Goal: Register for event/course

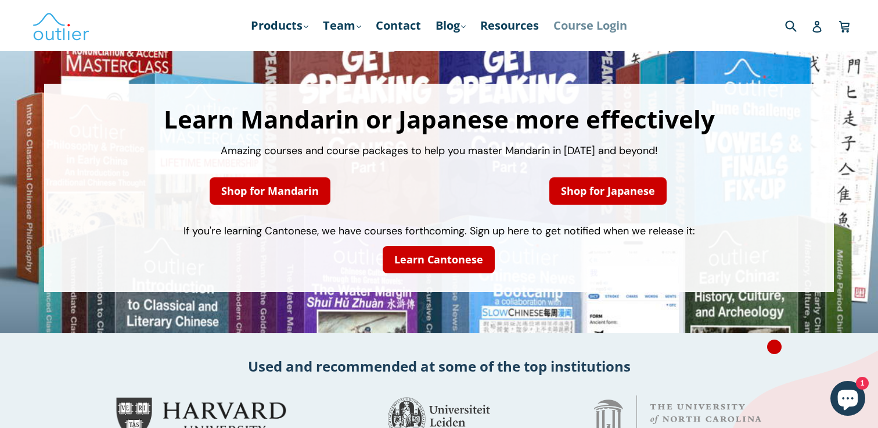
click at [622, 26] on link "Course Login" at bounding box center [590, 25] width 85 height 21
click at [295, 24] on link "Products .cls-1{fill:#231f20} expand" at bounding box center [279, 25] width 69 height 21
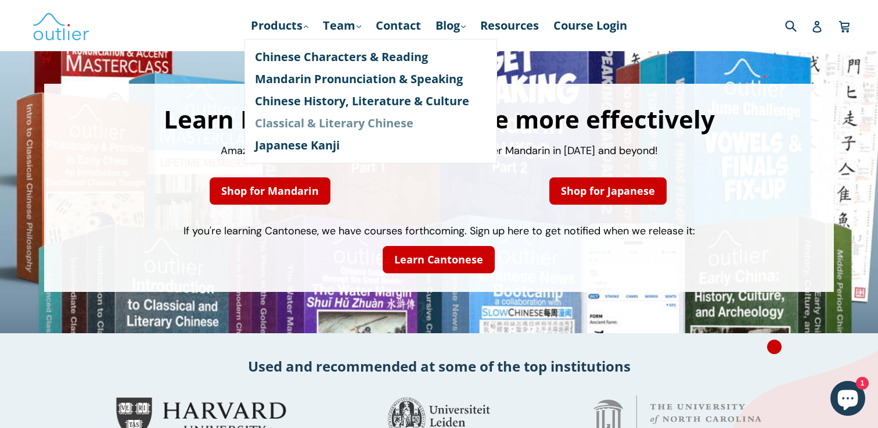
click at [323, 128] on link "Classical & Literary Chinese" at bounding box center [371, 123] width 232 height 22
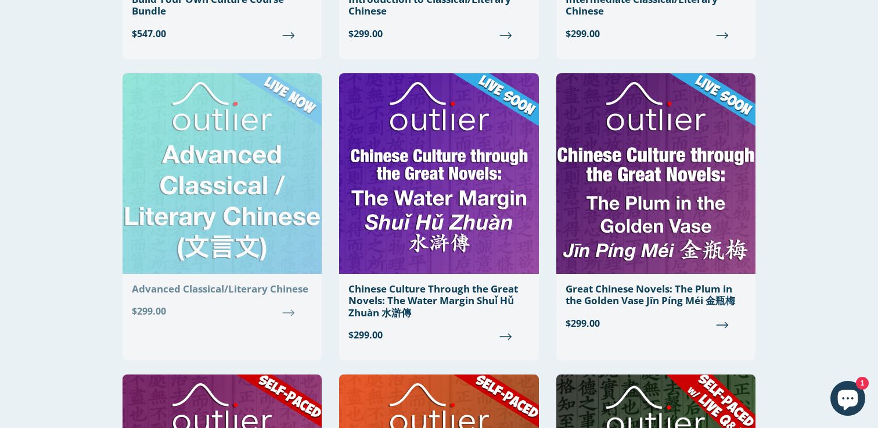
scroll to position [317, 0]
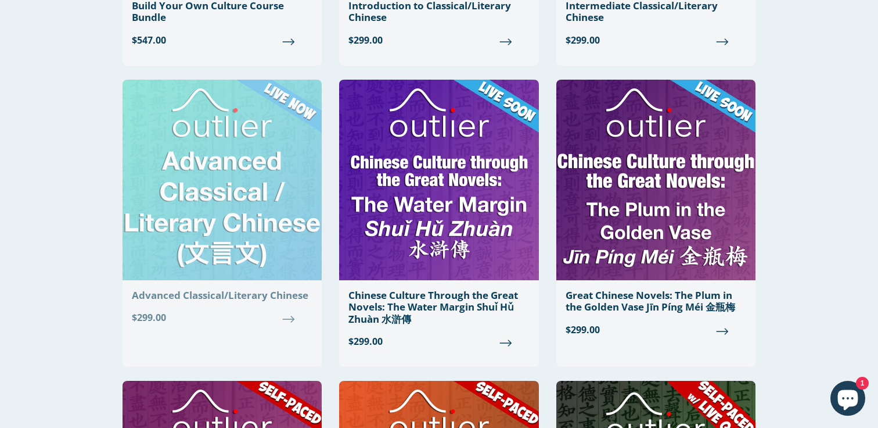
click at [285, 172] on img at bounding box center [222, 180] width 199 height 200
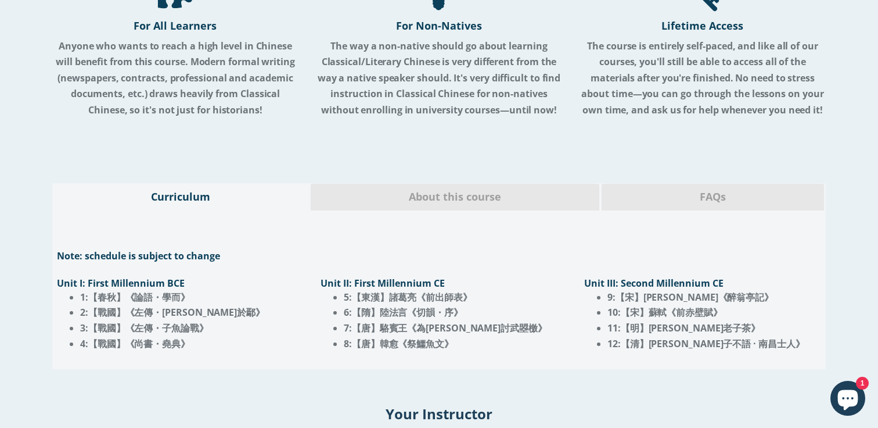
scroll to position [1009, 0]
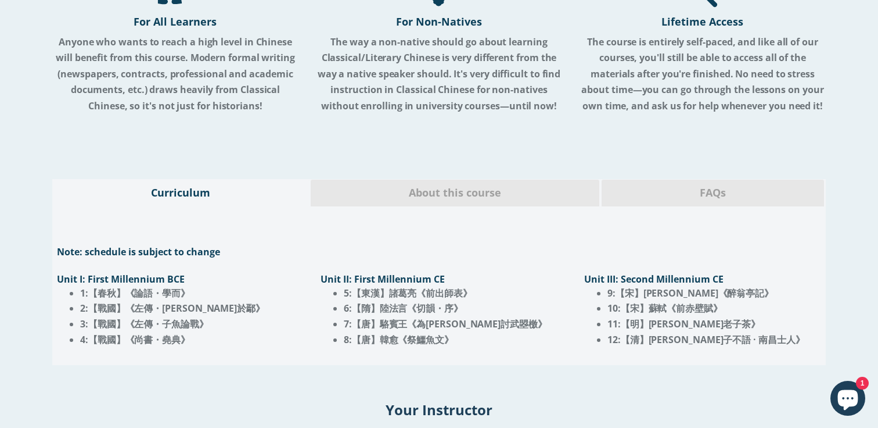
click at [451, 179] on div "About this course" at bounding box center [455, 192] width 290 height 27
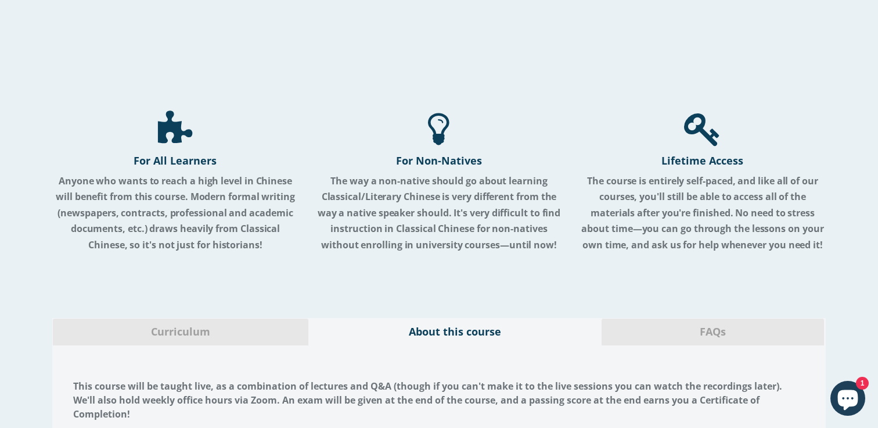
scroll to position [827, 0]
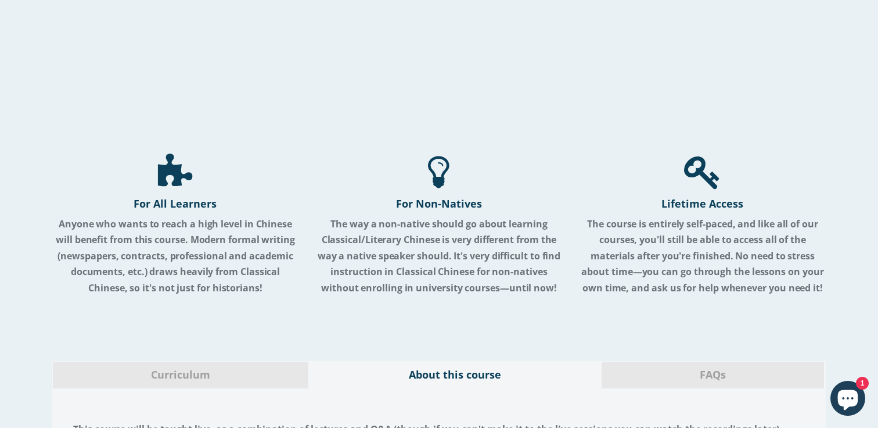
click at [657, 371] on span "FAQs" at bounding box center [713, 374] width 205 height 15
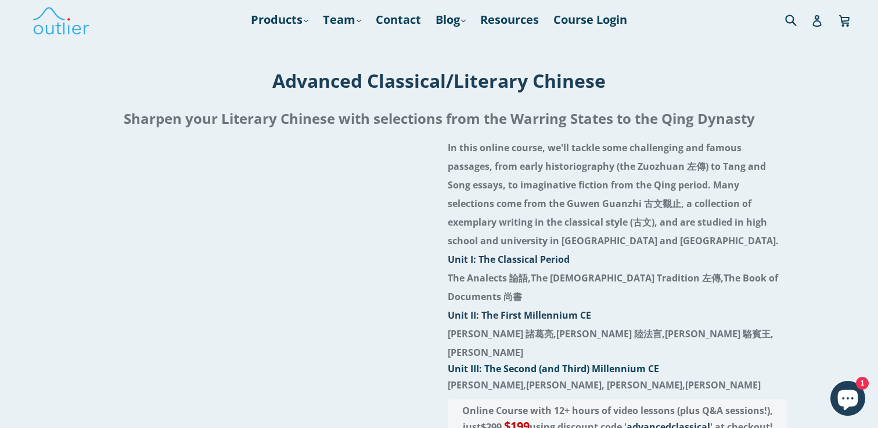
scroll to position [0, 0]
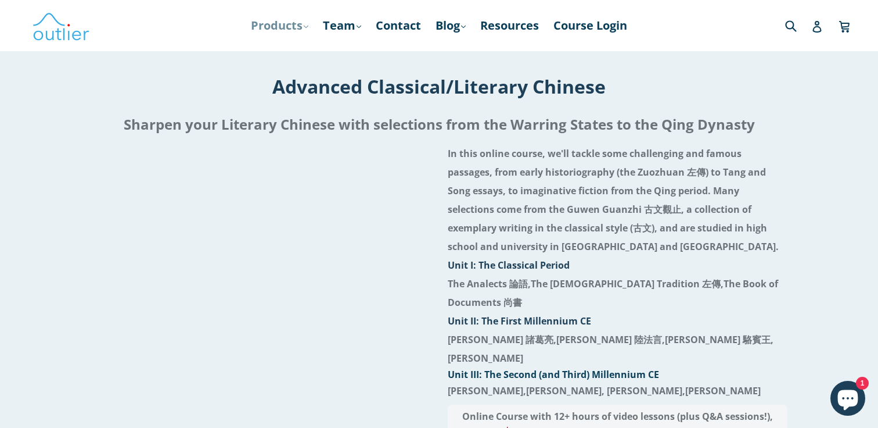
click at [289, 28] on link "Products .cls-1{fill:#231f20} expand" at bounding box center [279, 25] width 69 height 21
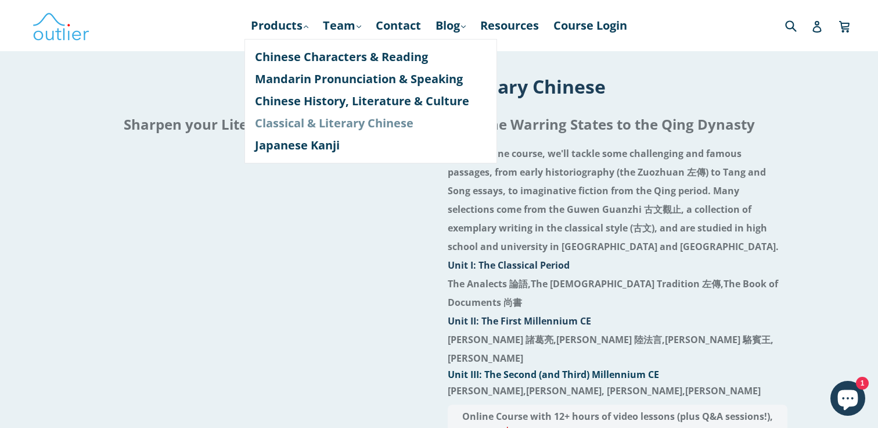
click at [333, 129] on link "Classical & Literary Chinese" at bounding box center [371, 123] width 232 height 22
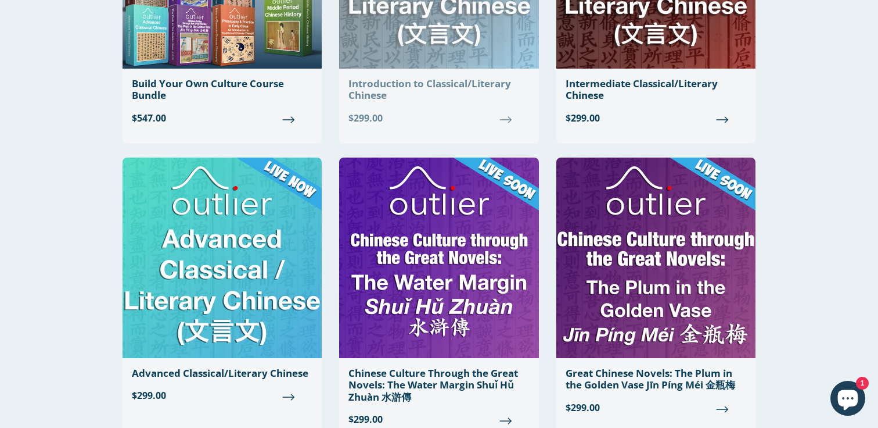
scroll to position [254, 0]
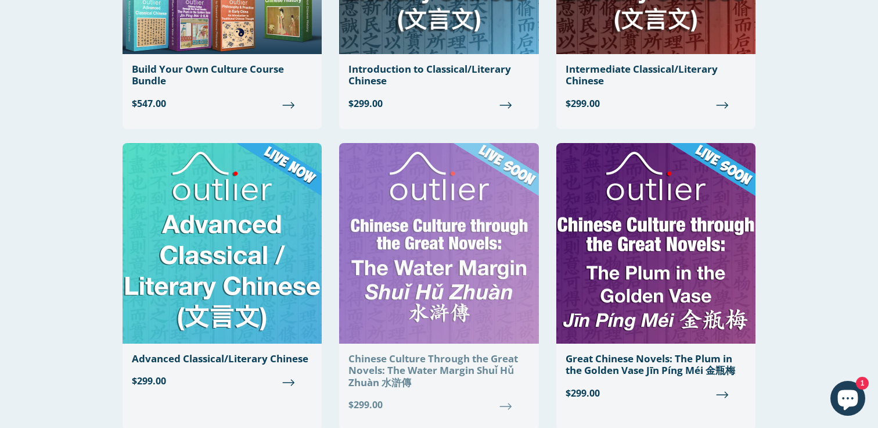
click at [471, 261] on img at bounding box center [438, 243] width 199 height 200
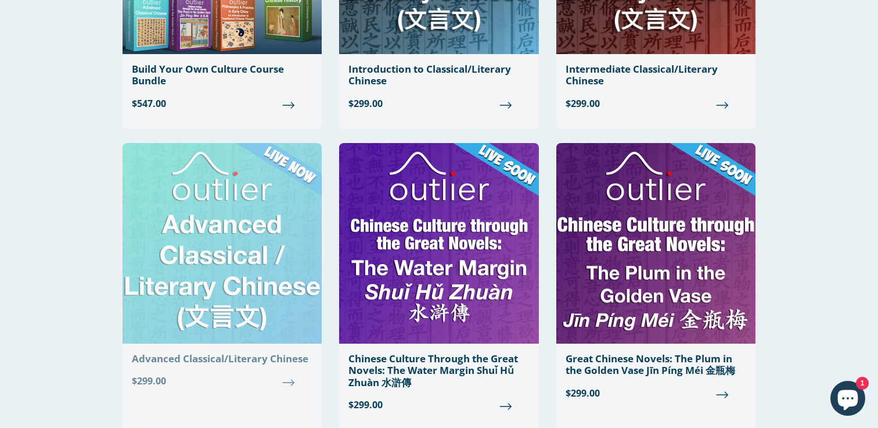
click at [204, 225] on img at bounding box center [222, 243] width 199 height 200
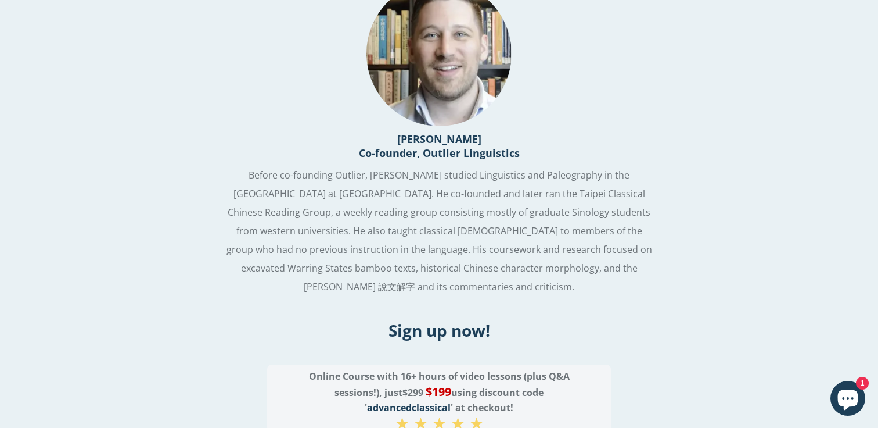
scroll to position [1702, 0]
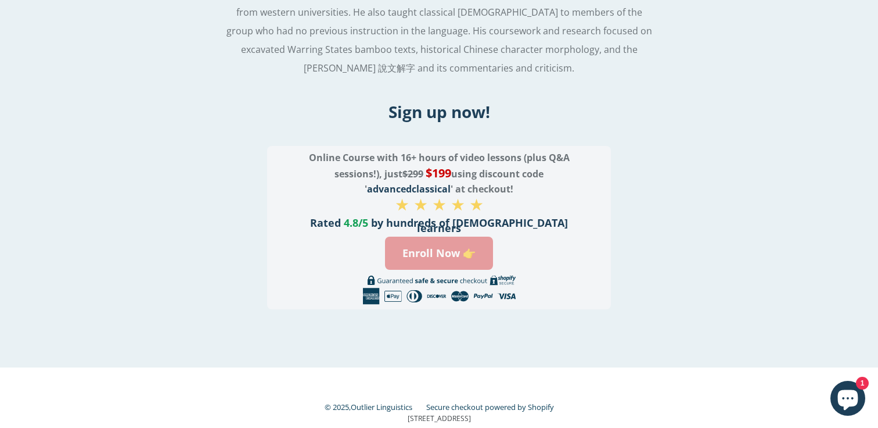
click at [467, 236] on link "Enroll Now 👉" at bounding box center [439, 252] width 108 height 33
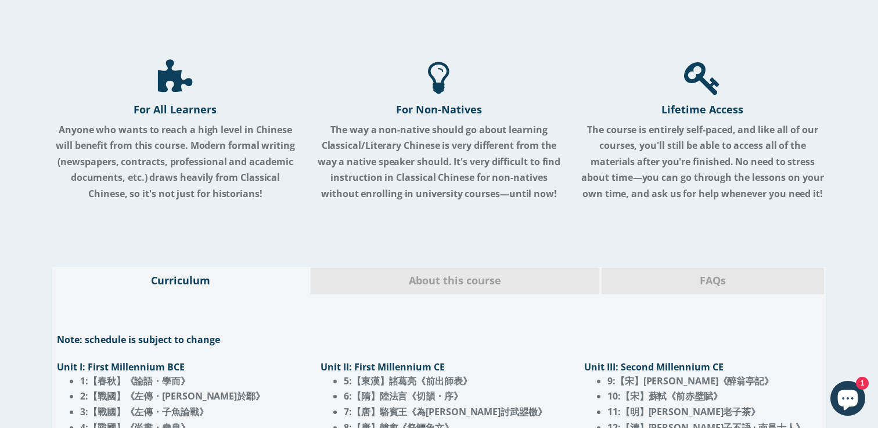
scroll to position [833, 0]
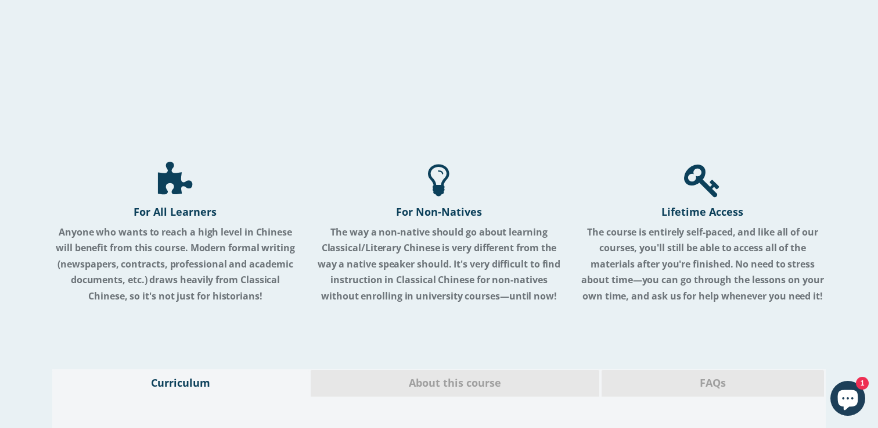
click at [711, 375] on span "FAQs" at bounding box center [713, 382] width 205 height 15
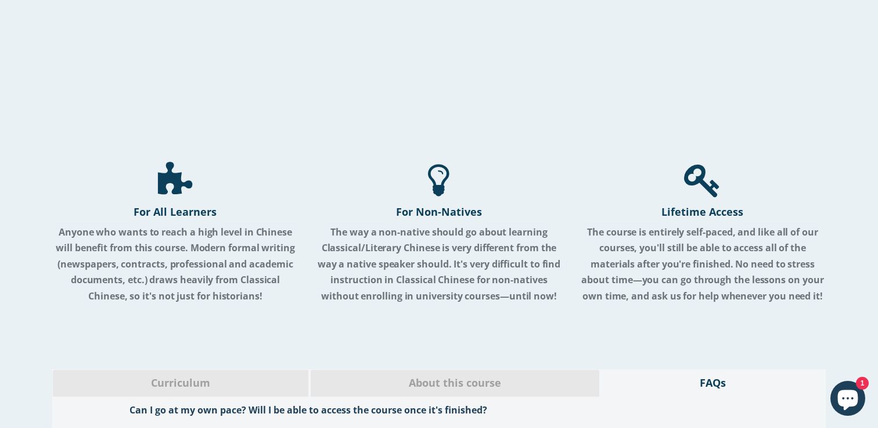
click at [547, 375] on span "About this course" at bounding box center [455, 382] width 271 height 15
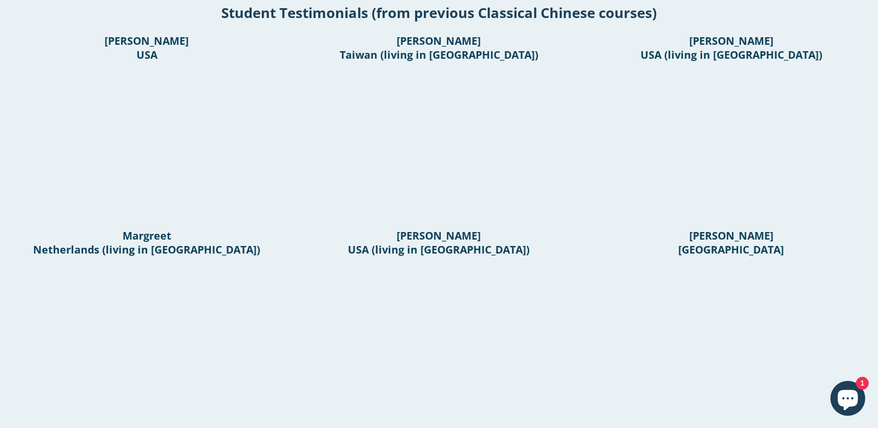
scroll to position [238, 0]
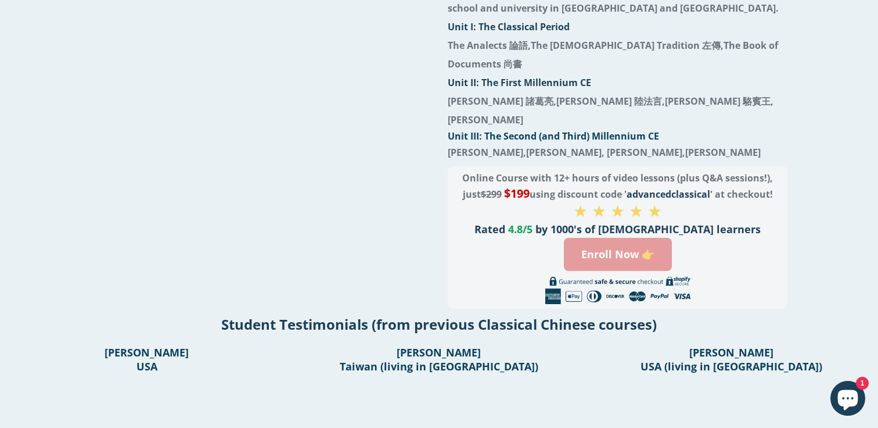
click at [600, 238] on link "Enroll Now 👉" at bounding box center [618, 254] width 108 height 33
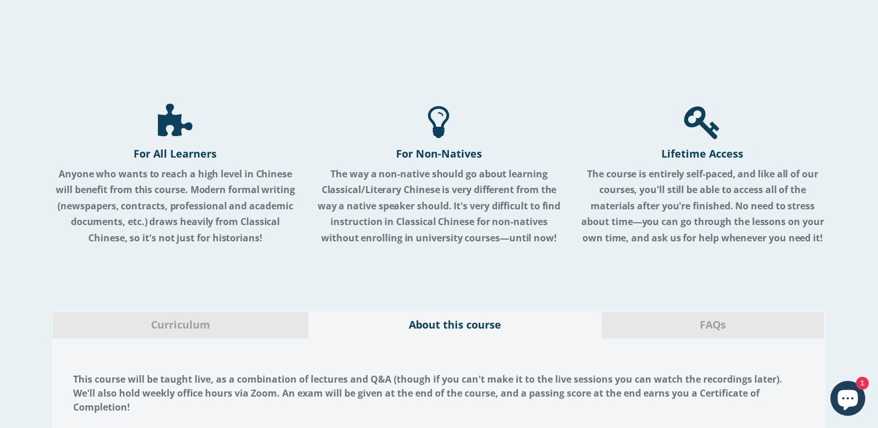
scroll to position [1038, 0]
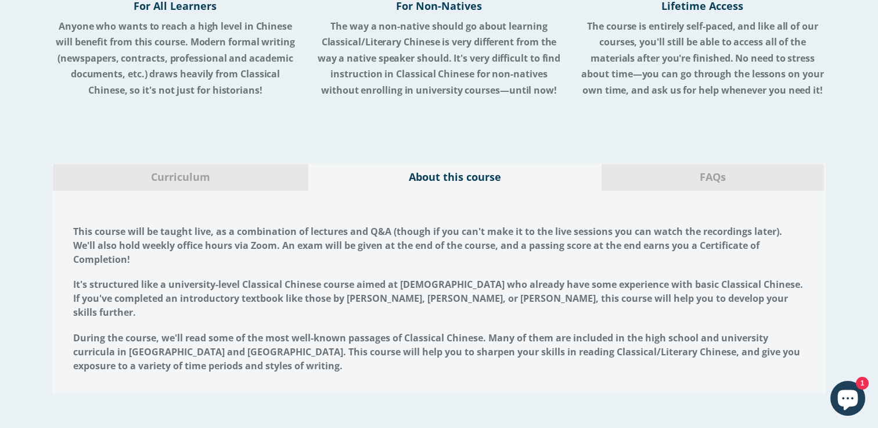
click at [693, 163] on div "FAQs" at bounding box center [713, 176] width 224 height 27
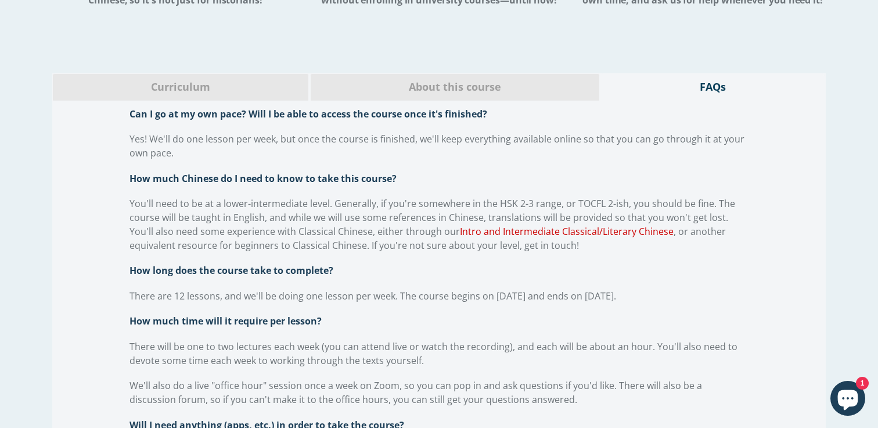
scroll to position [949, 0]
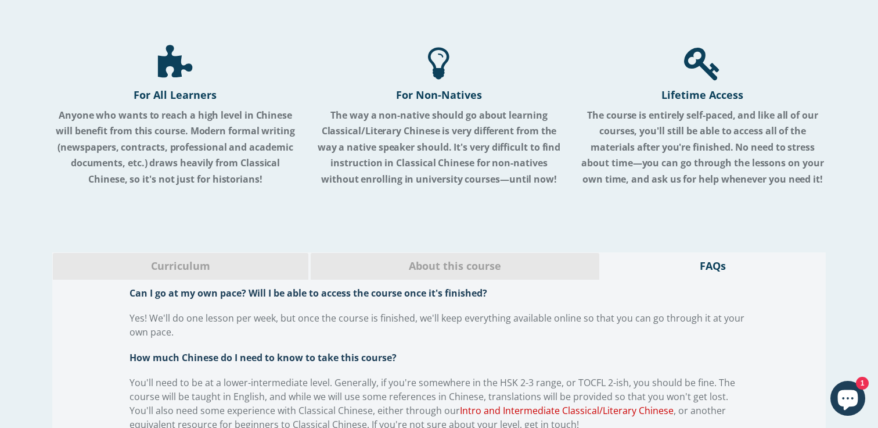
click at [246, 259] on span "Curriculum" at bounding box center [181, 266] width 238 height 15
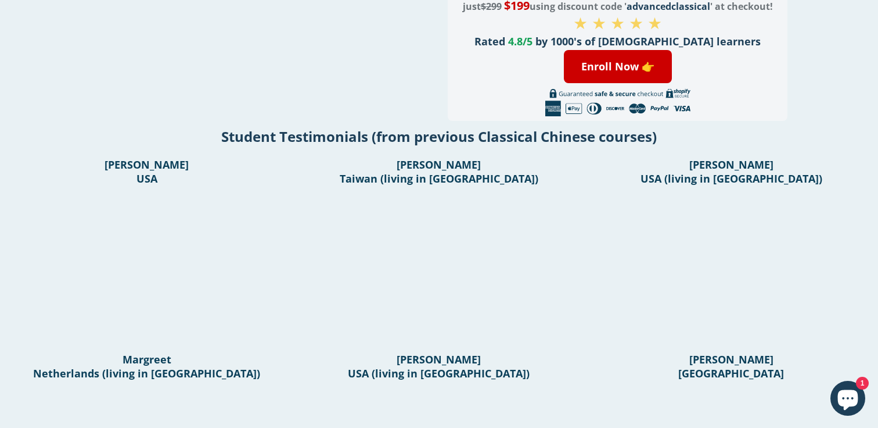
scroll to position [322, 0]
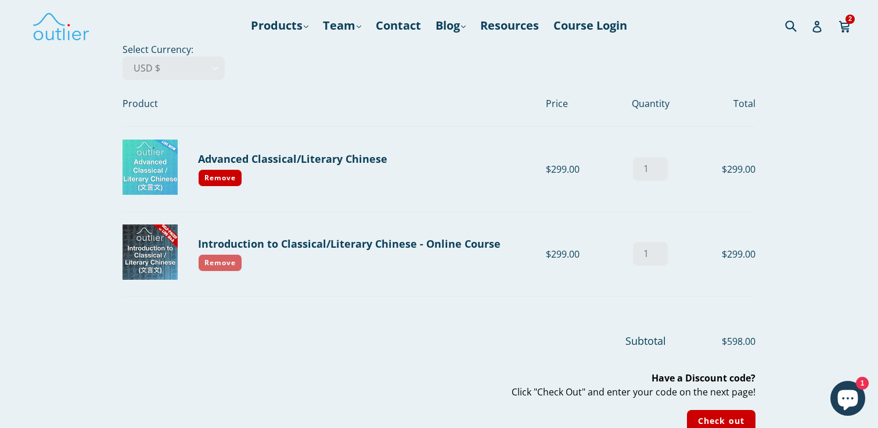
click at [223, 263] on link "Remove" at bounding box center [220, 262] width 44 height 17
